Goal: Task Accomplishment & Management: Use online tool/utility

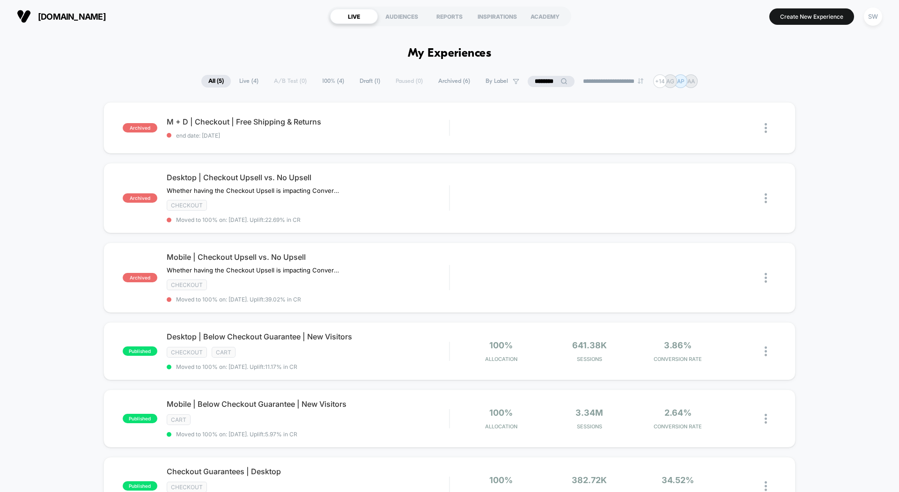
click at [88, 19] on span "[DOMAIN_NAME]" at bounding box center [72, 17] width 68 height 10
click at [86, 19] on span "[DOMAIN_NAME]" at bounding box center [72, 17] width 68 height 10
click at [24, 21] on img at bounding box center [24, 16] width 14 height 14
click at [210, 84] on span "All ( 5 )" at bounding box center [215, 81] width 29 height 13
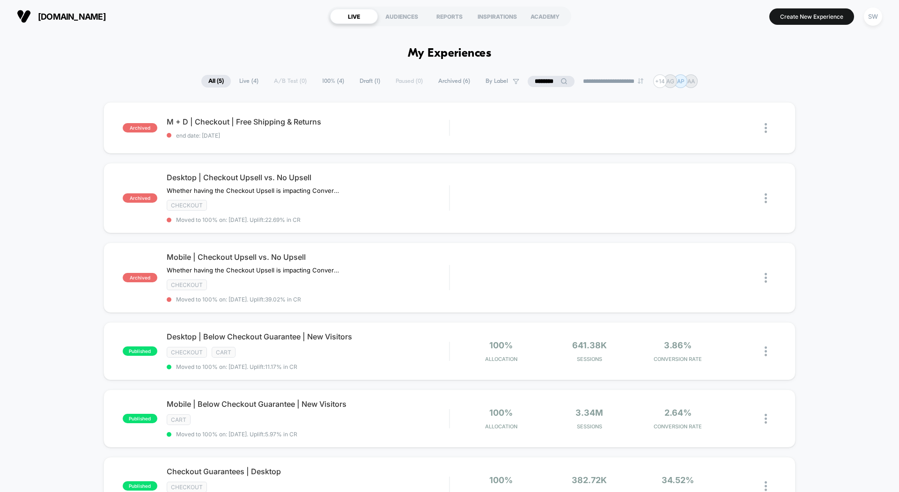
click at [243, 80] on span "Live ( 4 )" at bounding box center [248, 81] width 33 height 13
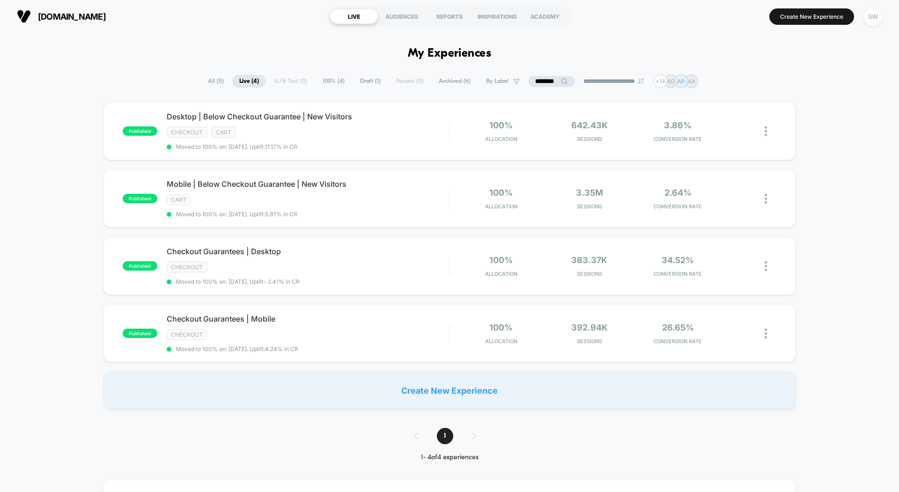
click at [875, 16] on div "SW" at bounding box center [873, 16] width 18 height 18
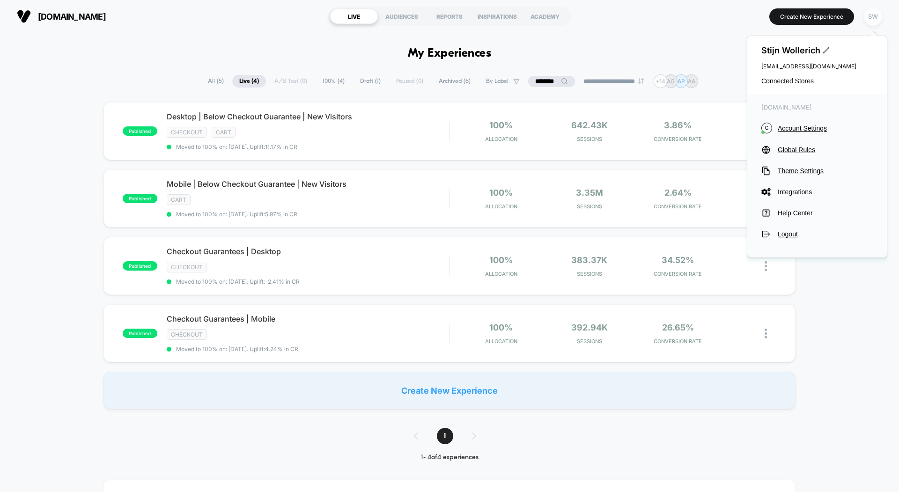
click at [875, 16] on div "SW" at bounding box center [873, 16] width 18 height 18
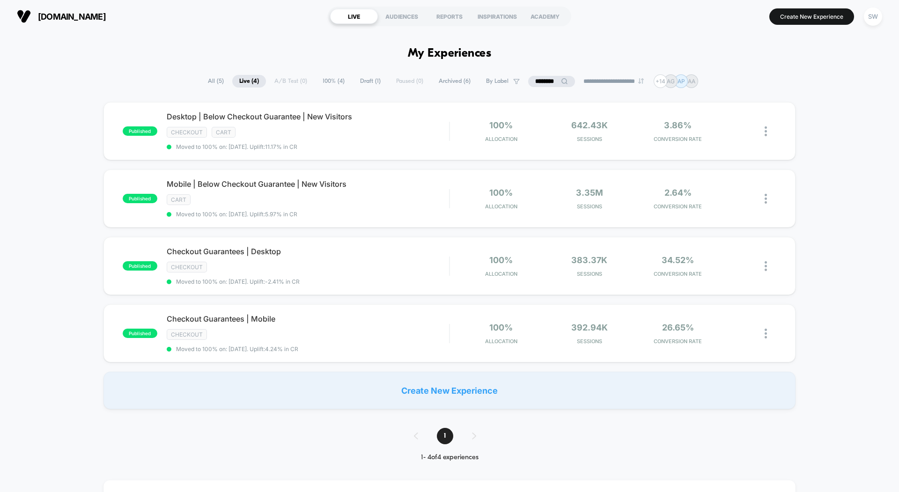
click at [540, 81] on input "********" at bounding box center [551, 81] width 47 height 11
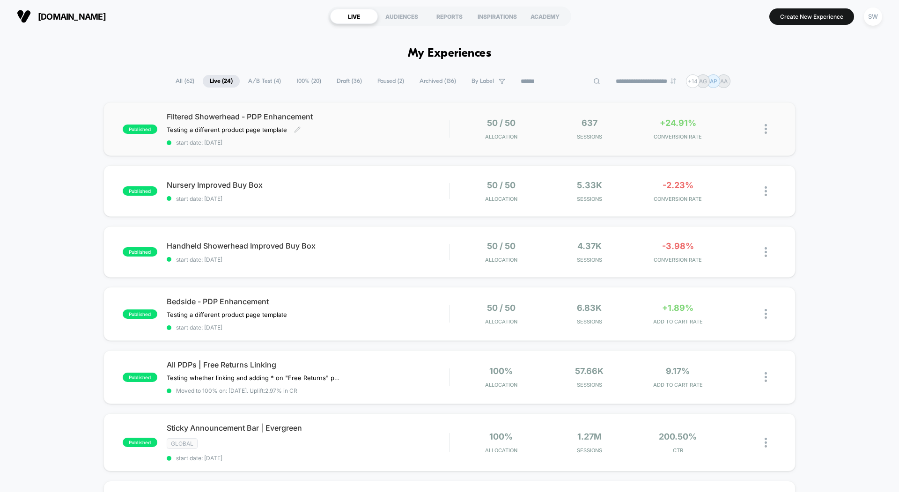
click at [312, 128] on div "Testing a different product page template Click to edit experience details Test…" at bounding box center [266, 129] width 198 height 7
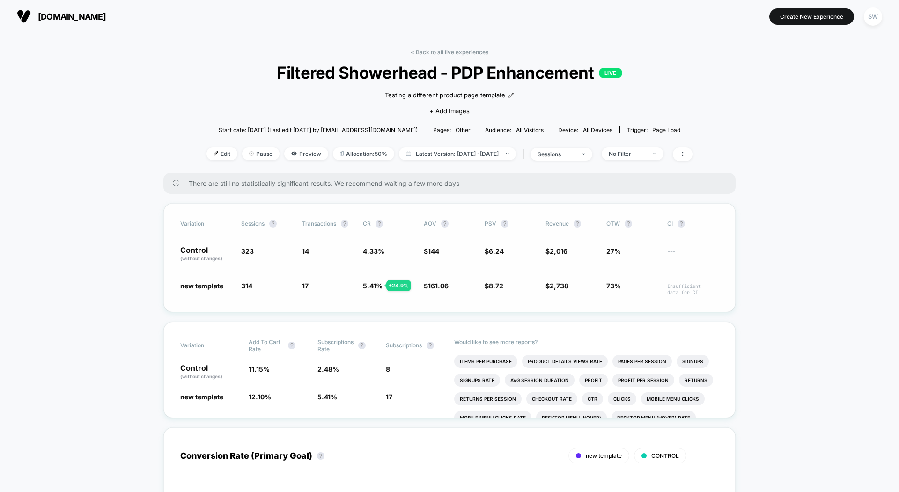
scroll to position [0, 0]
click at [284, 153] on span "Preview" at bounding box center [306, 153] width 44 height 13
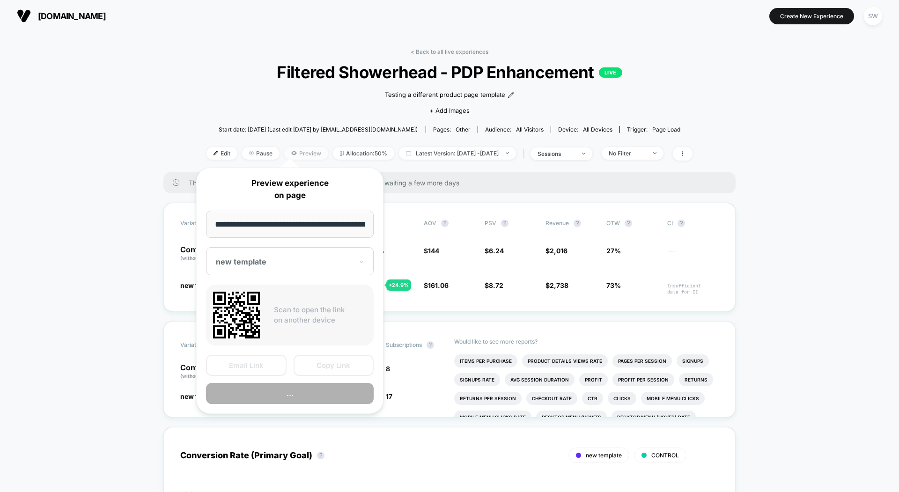
scroll to position [0, 82]
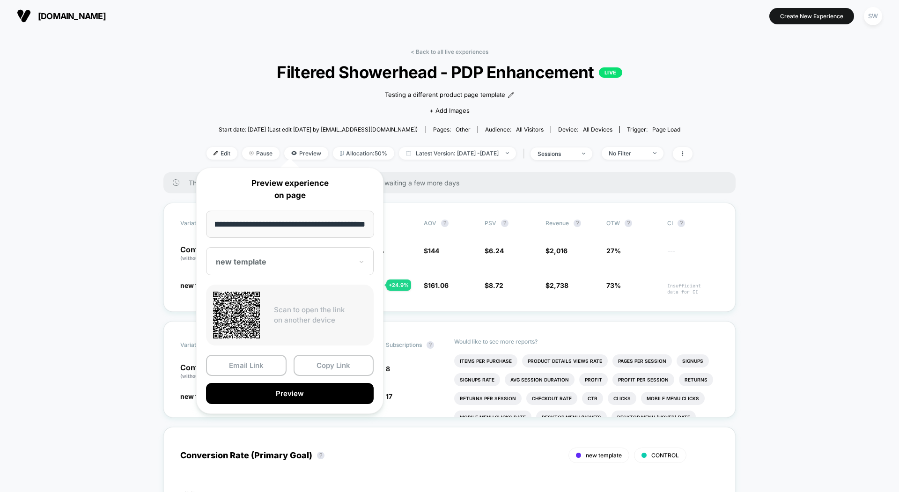
click at [268, 257] on div at bounding box center [284, 261] width 137 height 9
click at [266, 259] on div at bounding box center [284, 261] width 137 height 9
click at [243, 395] on button "Preview" at bounding box center [290, 393] width 168 height 21
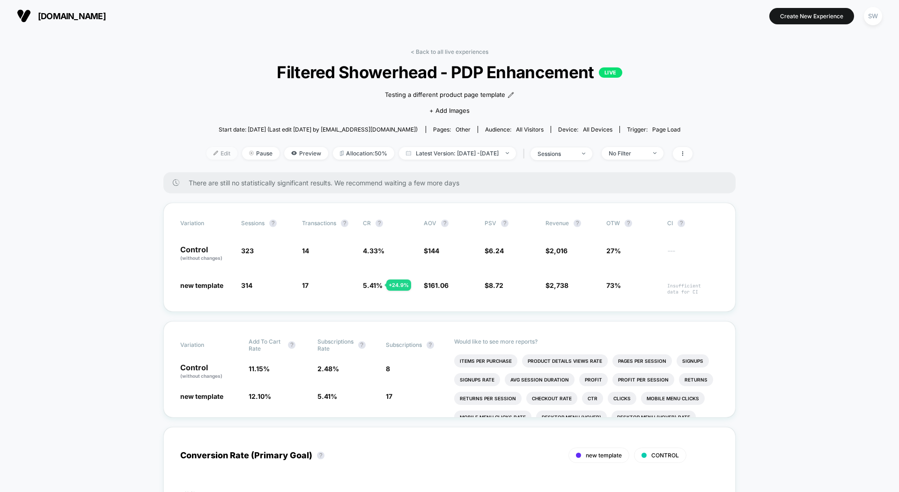
click at [212, 149] on span "Edit" at bounding box center [221, 153] width 31 height 13
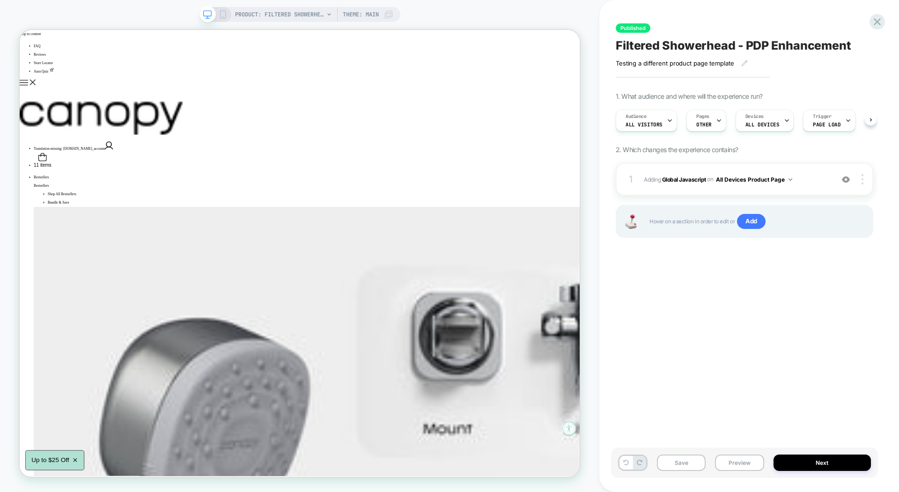
scroll to position [0, 0]
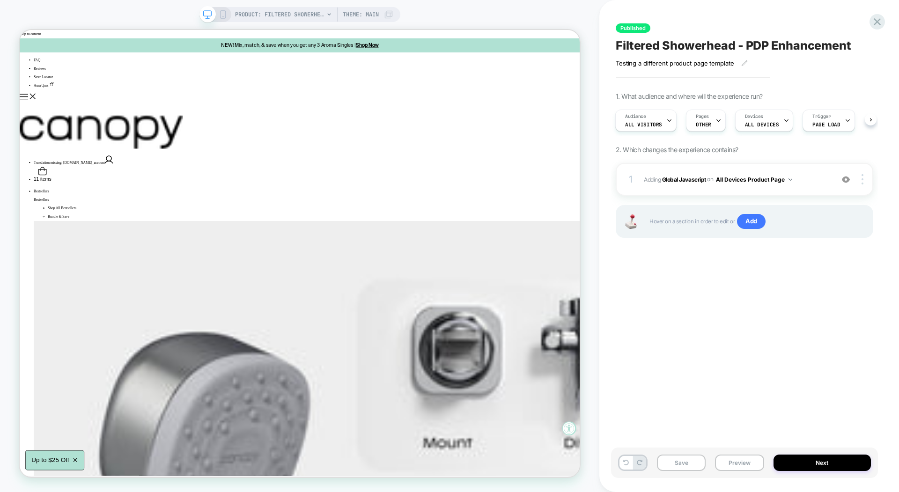
click at [219, 11] on icon at bounding box center [223, 14] width 8 height 8
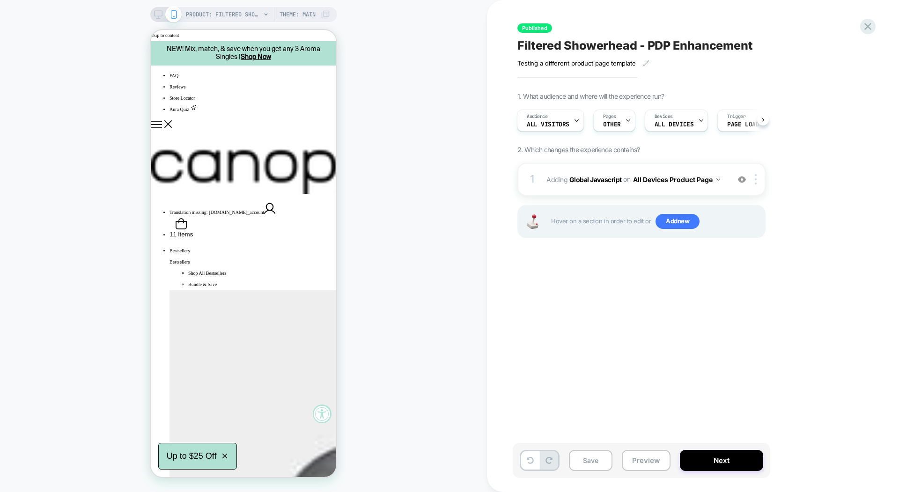
click at [163, 15] on div at bounding box center [166, 14] width 24 height 8
click at [157, 15] on rect at bounding box center [158, 13] width 8 height 5
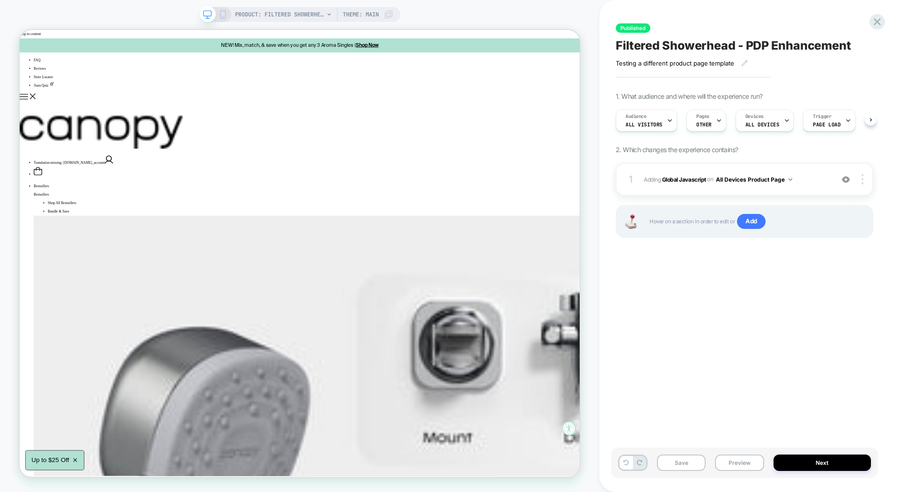
scroll to position [0, 0]
click at [776, 178] on button "All Devices Product Page" at bounding box center [754, 180] width 76 height 12
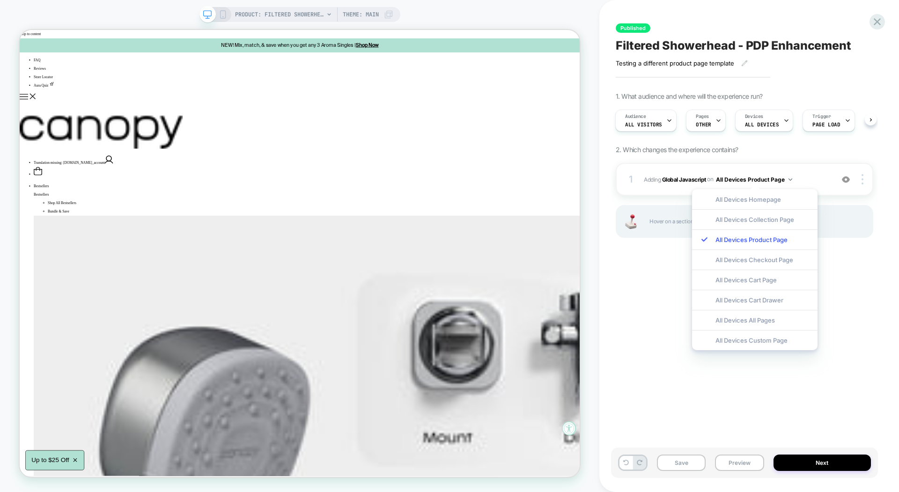
click at [640, 268] on div "Published Filtered Showerhead - PDP Enhancement Testing a different product pag…" at bounding box center [744, 245] width 267 height 473
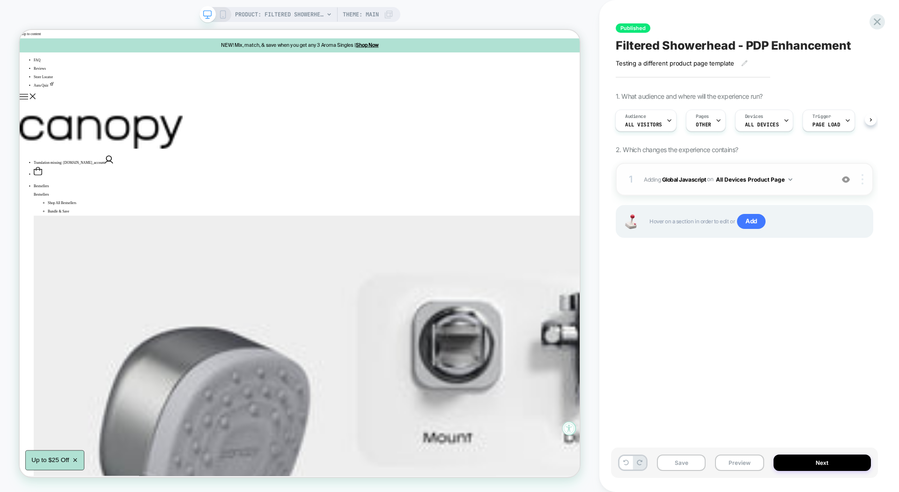
click at [858, 180] on div at bounding box center [864, 179] width 18 height 10
click at [876, 169] on div "Published Filtered Showerhead - PDP Enhancement Testing a different product pag…" at bounding box center [744, 245] width 267 height 473
click at [799, 174] on span "Adding Global Javascript on All Devices Product Page" at bounding box center [736, 180] width 185 height 12
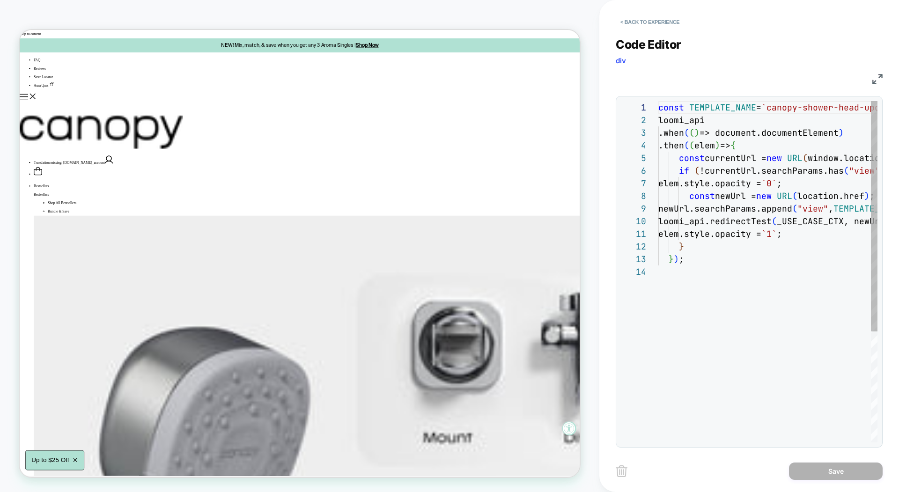
scroll to position [126, 0]
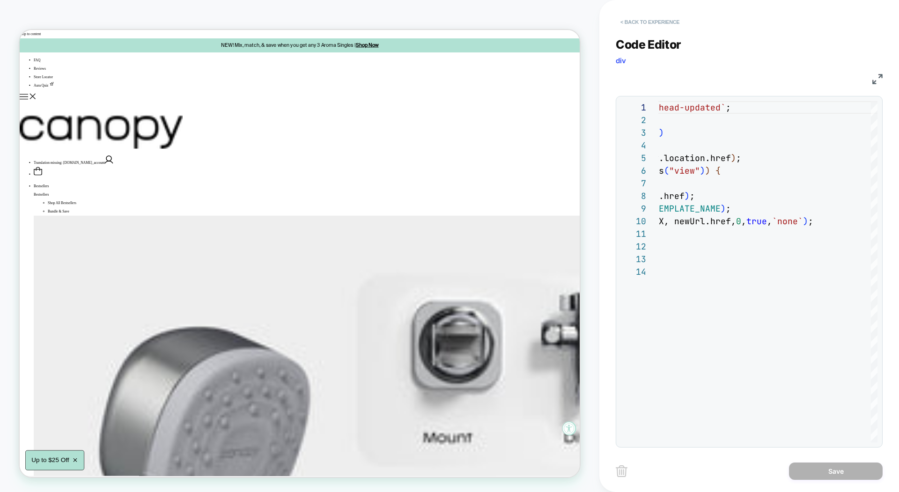
click at [631, 27] on button "< Back to experience" at bounding box center [649, 22] width 68 height 15
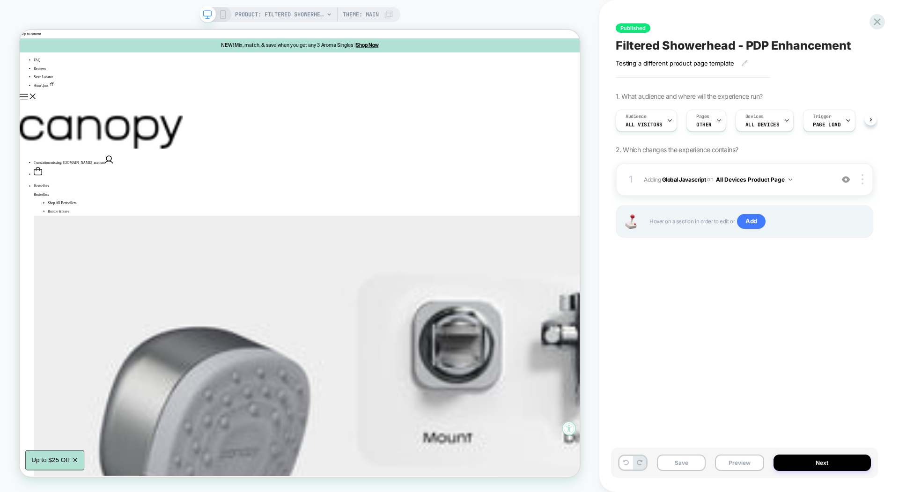
scroll to position [0, 0]
click at [876, 19] on icon at bounding box center [877, 21] width 13 height 13
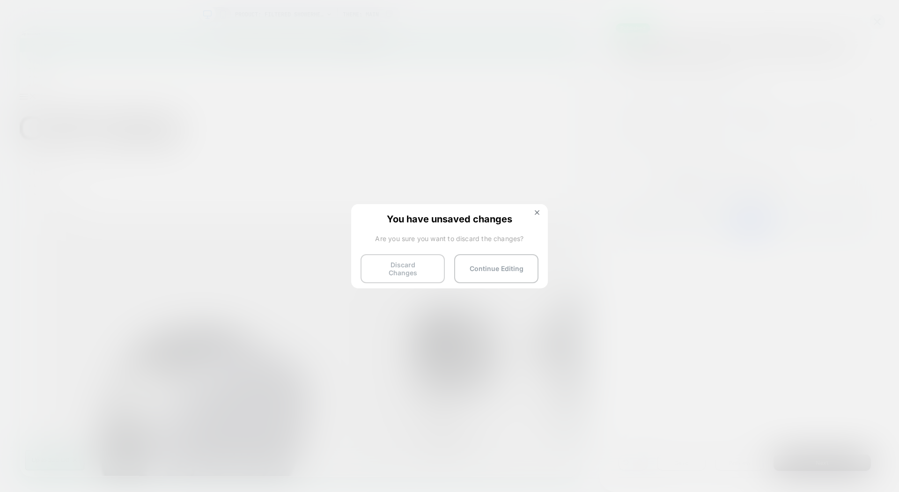
click at [400, 270] on button "Discard Changes" at bounding box center [402, 268] width 84 height 29
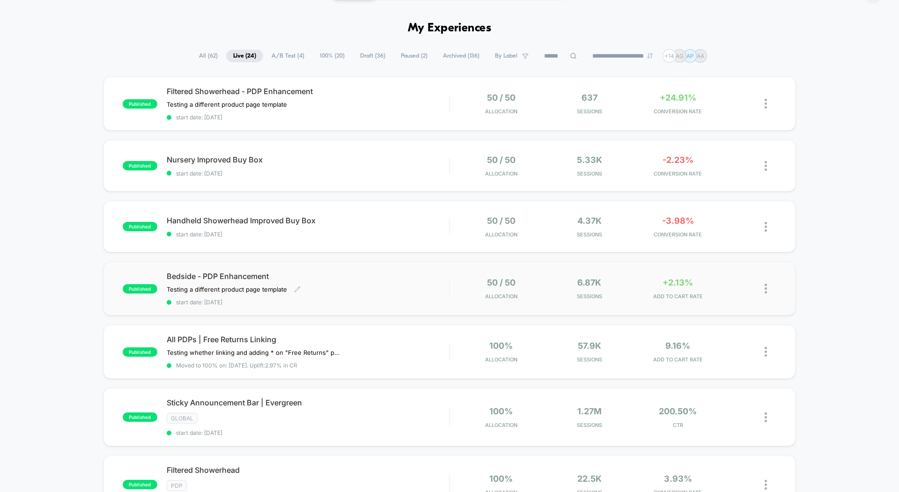
scroll to position [22, 0]
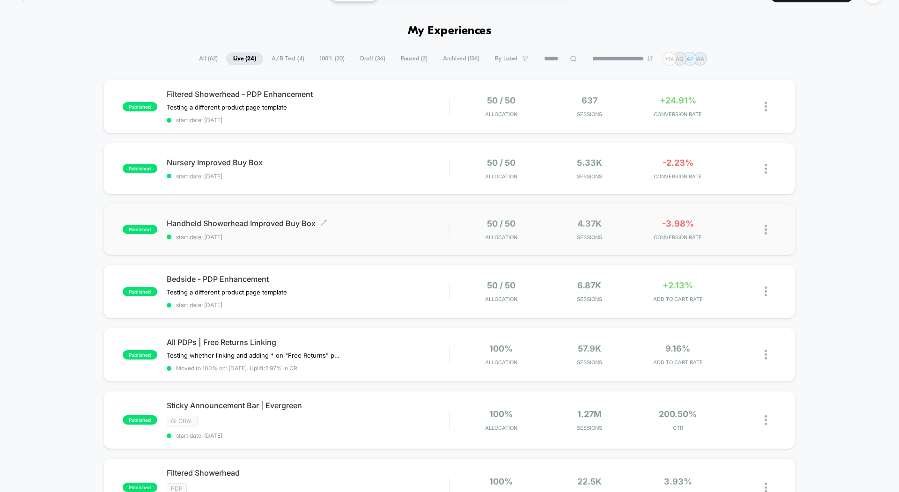
click at [359, 232] on div "Handheld Showerhead Improved Buy Box Click to edit experience details Click to …" at bounding box center [308, 230] width 282 height 22
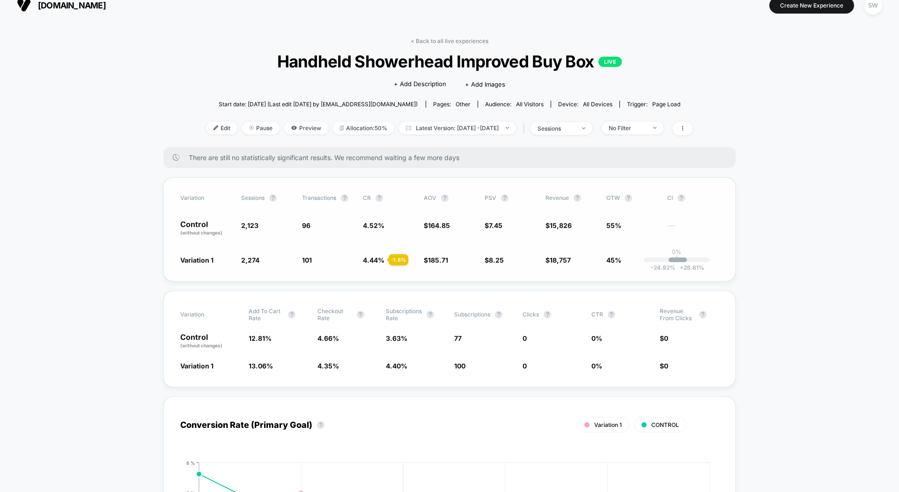
scroll to position [13, 0]
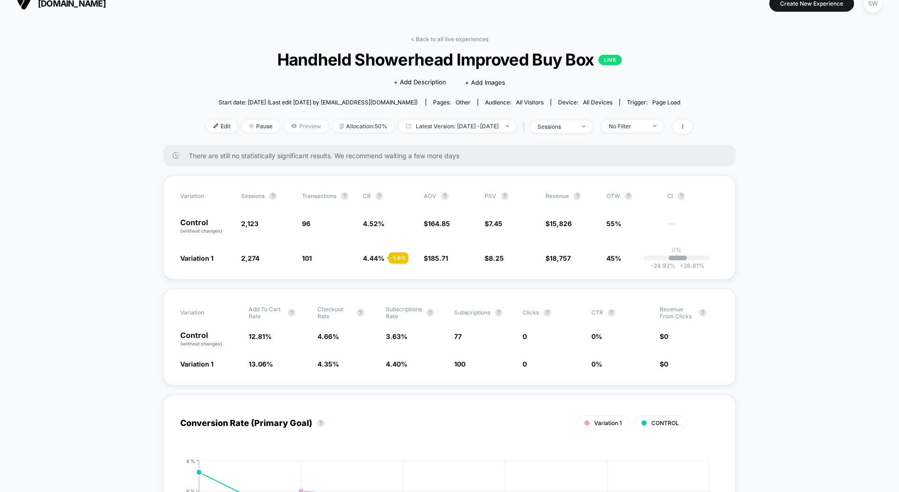
click at [286, 126] on span "Preview" at bounding box center [306, 126] width 44 height 13
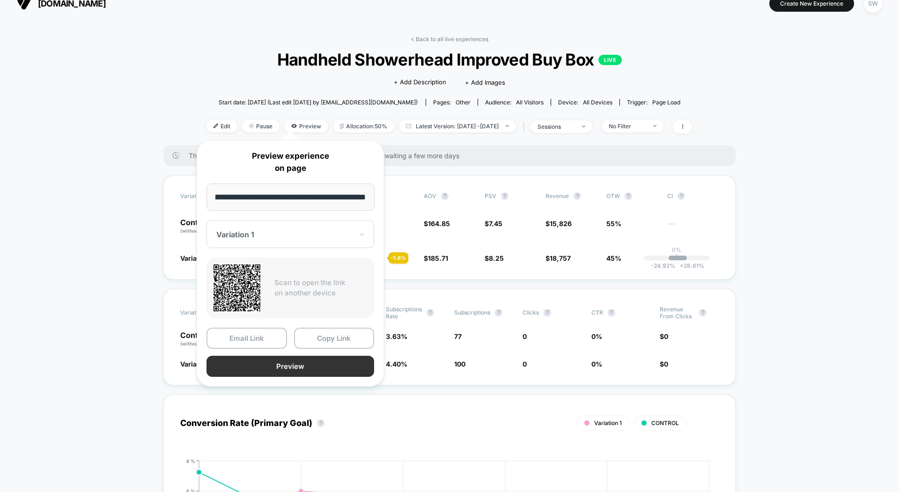
scroll to position [0, 0]
click at [256, 369] on button "Preview" at bounding box center [290, 366] width 168 height 21
